Goal: Task Accomplishment & Management: Manage account settings

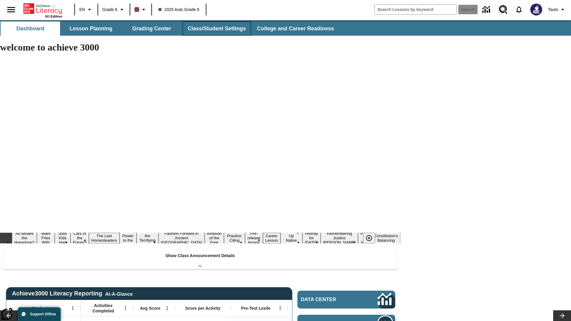
click at [216, 29] on button "Class/Student Settings" at bounding box center [217, 28] width 68 height 14
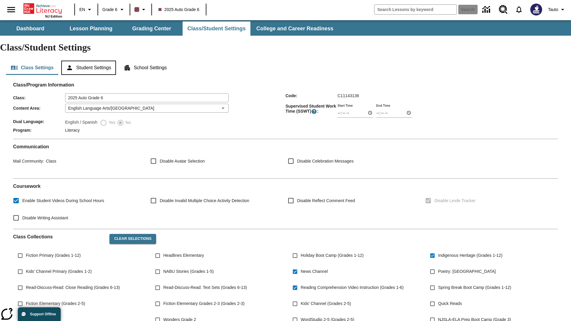
click at [90, 61] on button "Student Settings" at bounding box center [88, 68] width 54 height 14
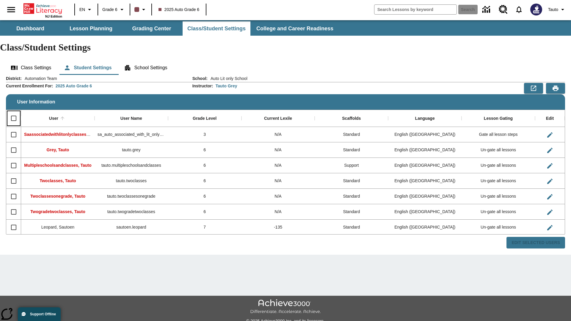
click at [13, 112] on input "Select all rows" at bounding box center [13, 118] width 12 height 12
checkbox input "true"
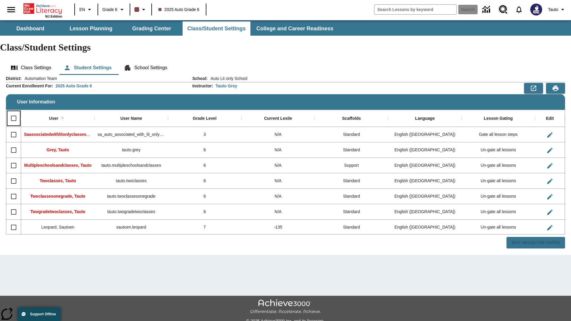
checkbox input "true"
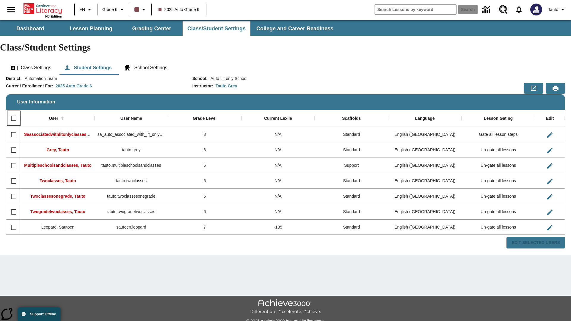
checkbox input "true"
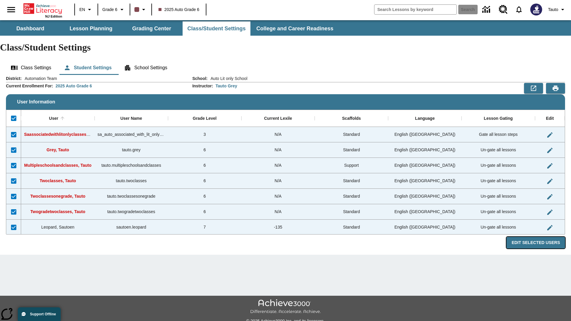
click at [538, 237] on button "Edit Selected Users" at bounding box center [536, 243] width 59 height 12
